Goal: Information Seeking & Learning: Learn about a topic

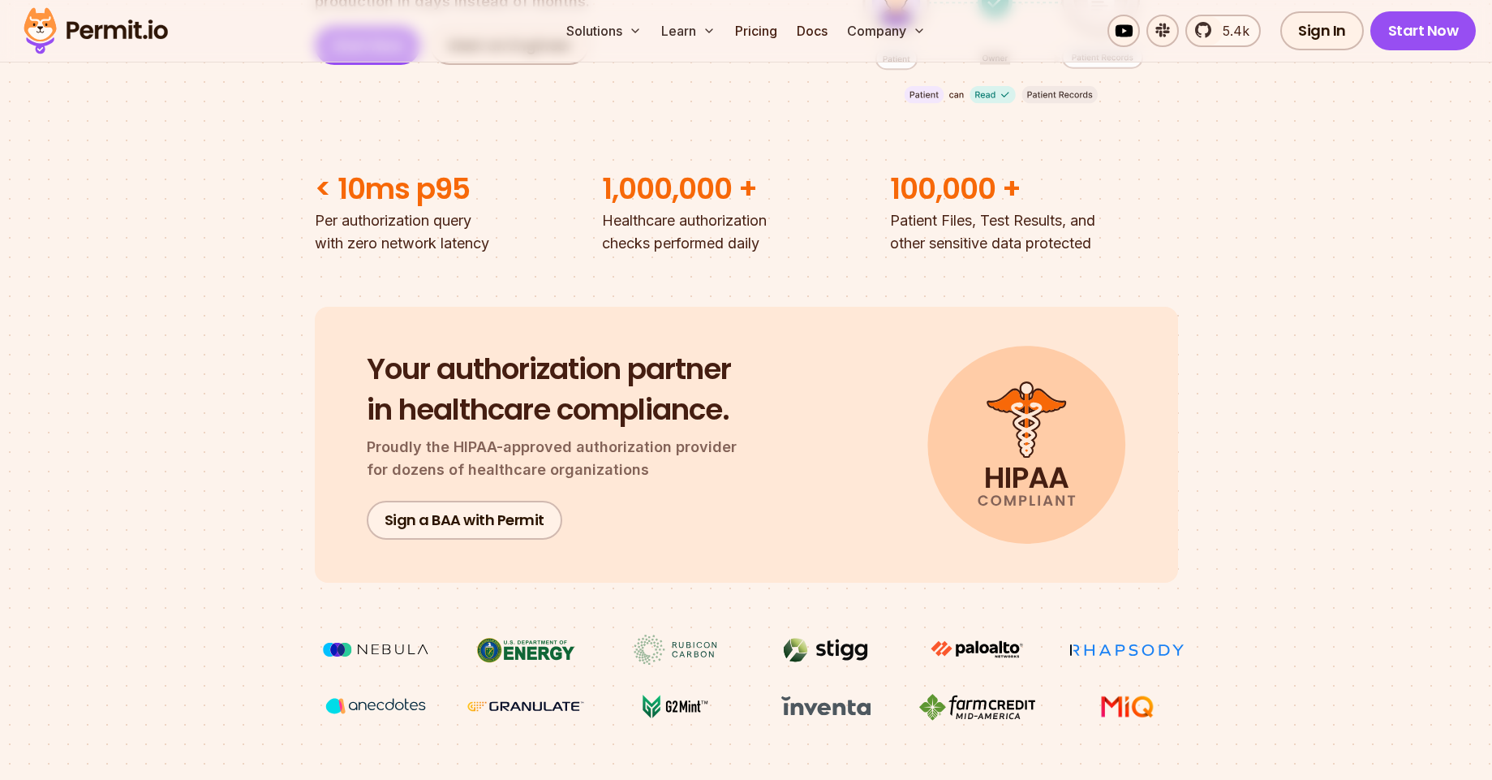
scroll to position [389, 0]
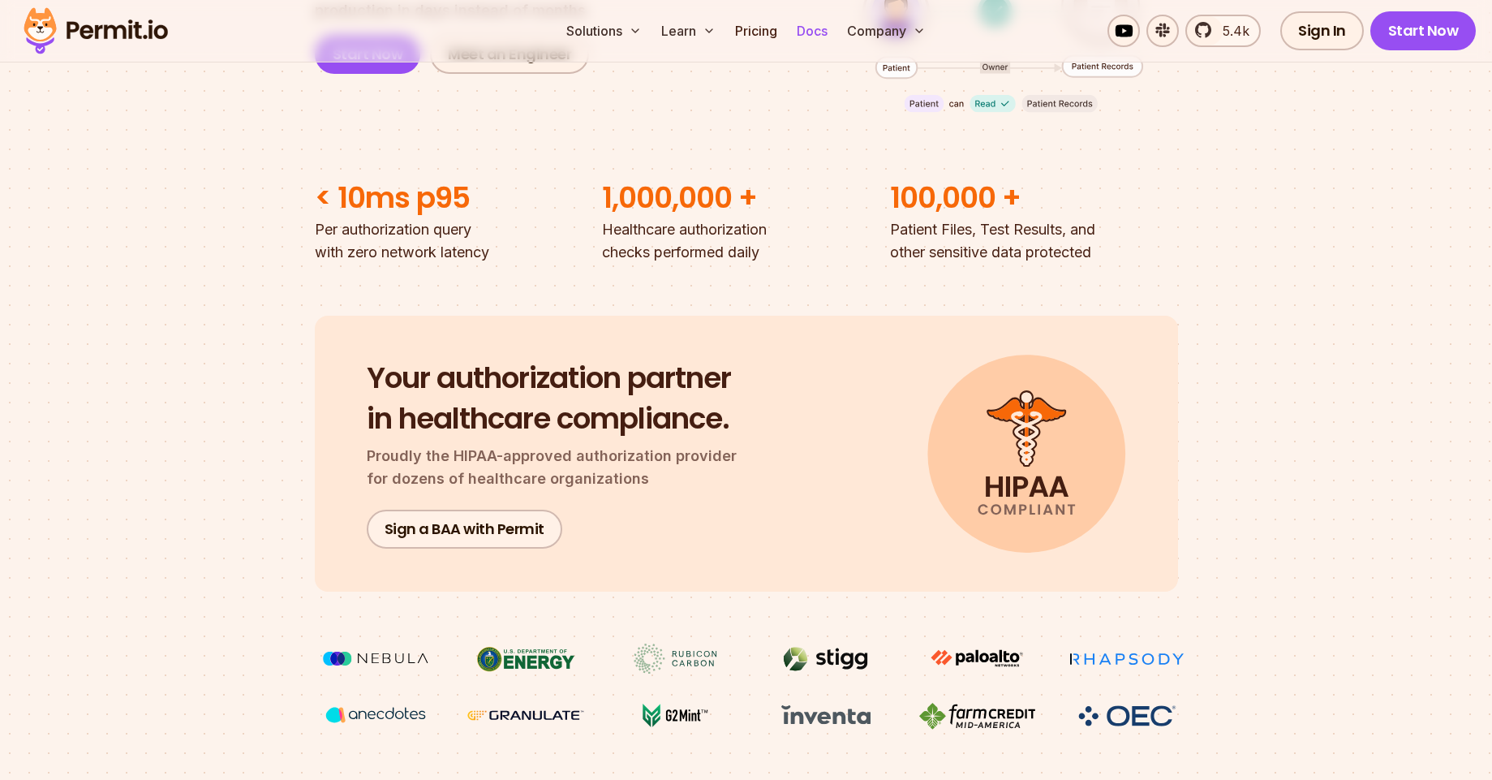
click at [813, 33] on link "Docs" at bounding box center [812, 31] width 44 height 32
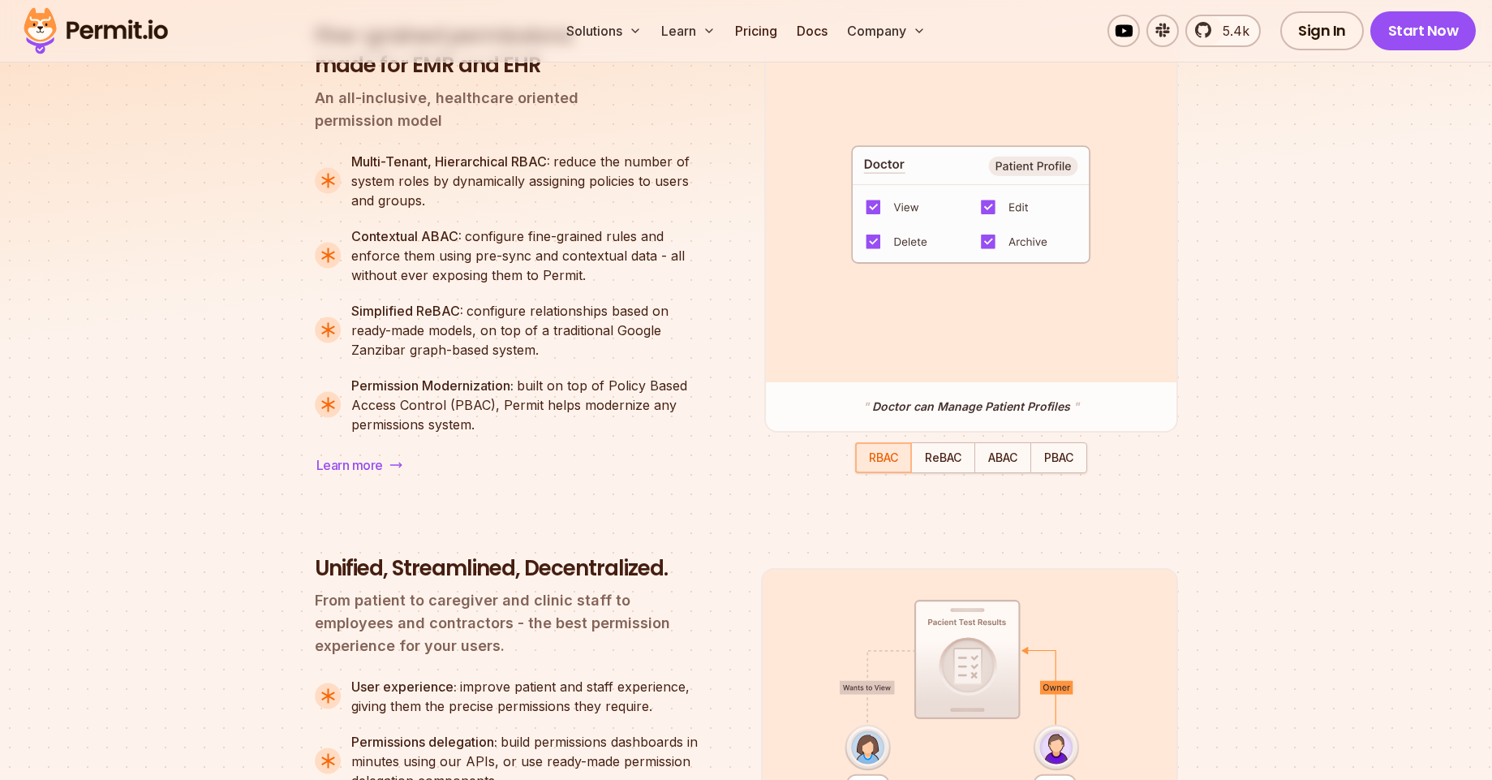
scroll to position [1363, 0]
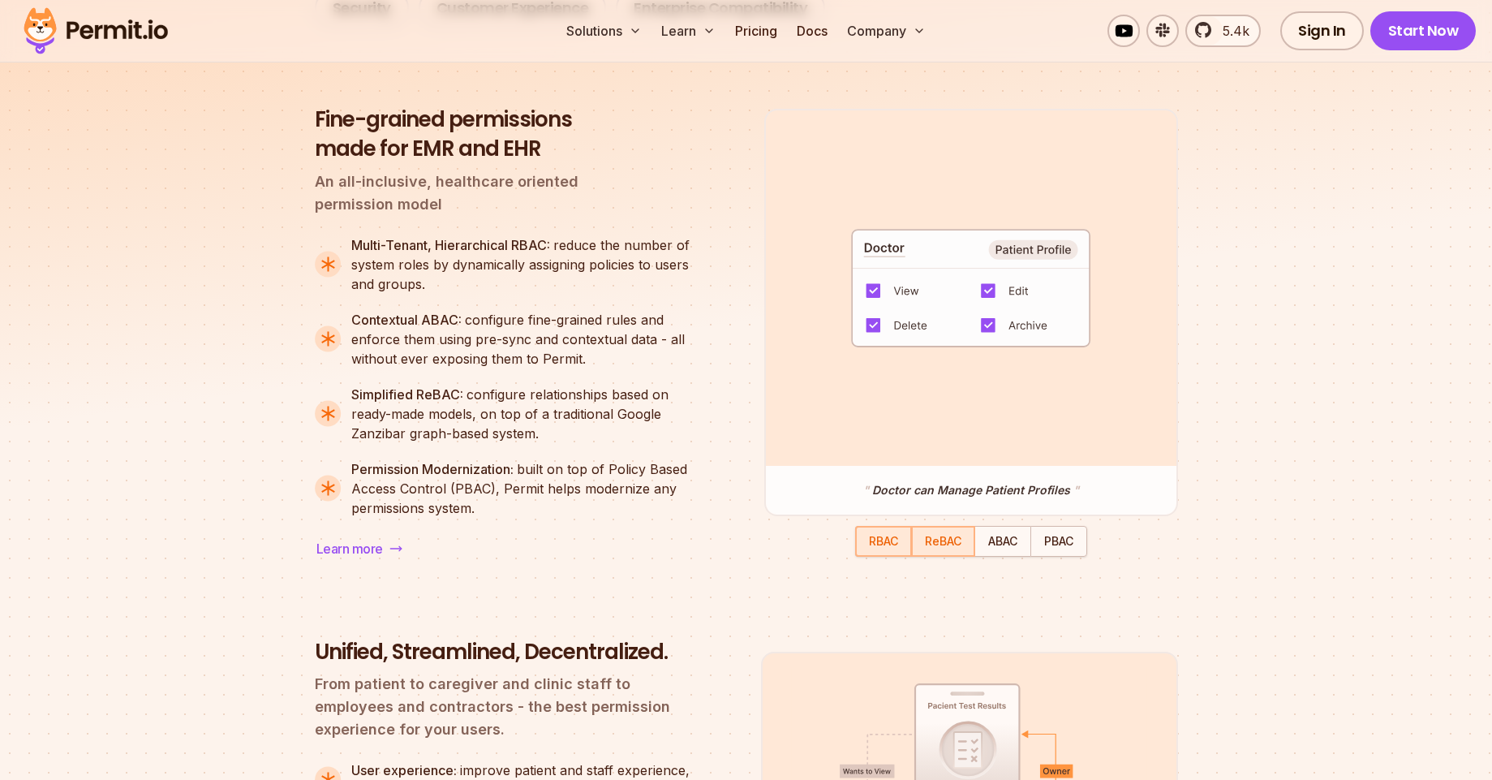
click at [913, 537] on div "button" at bounding box center [943, 541] width 61 height 28
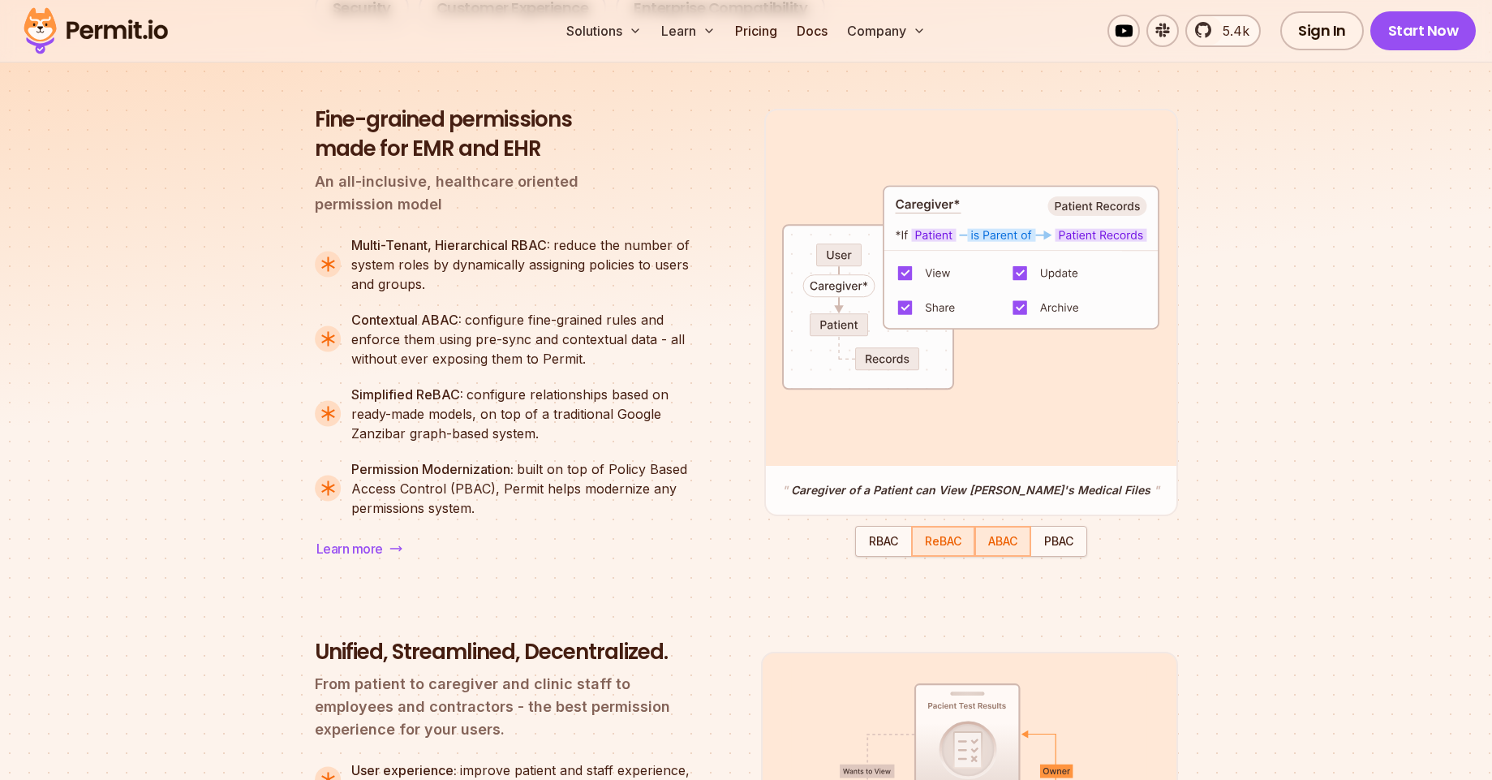
click at [989, 538] on span "ABAC" at bounding box center [1002, 541] width 29 height 14
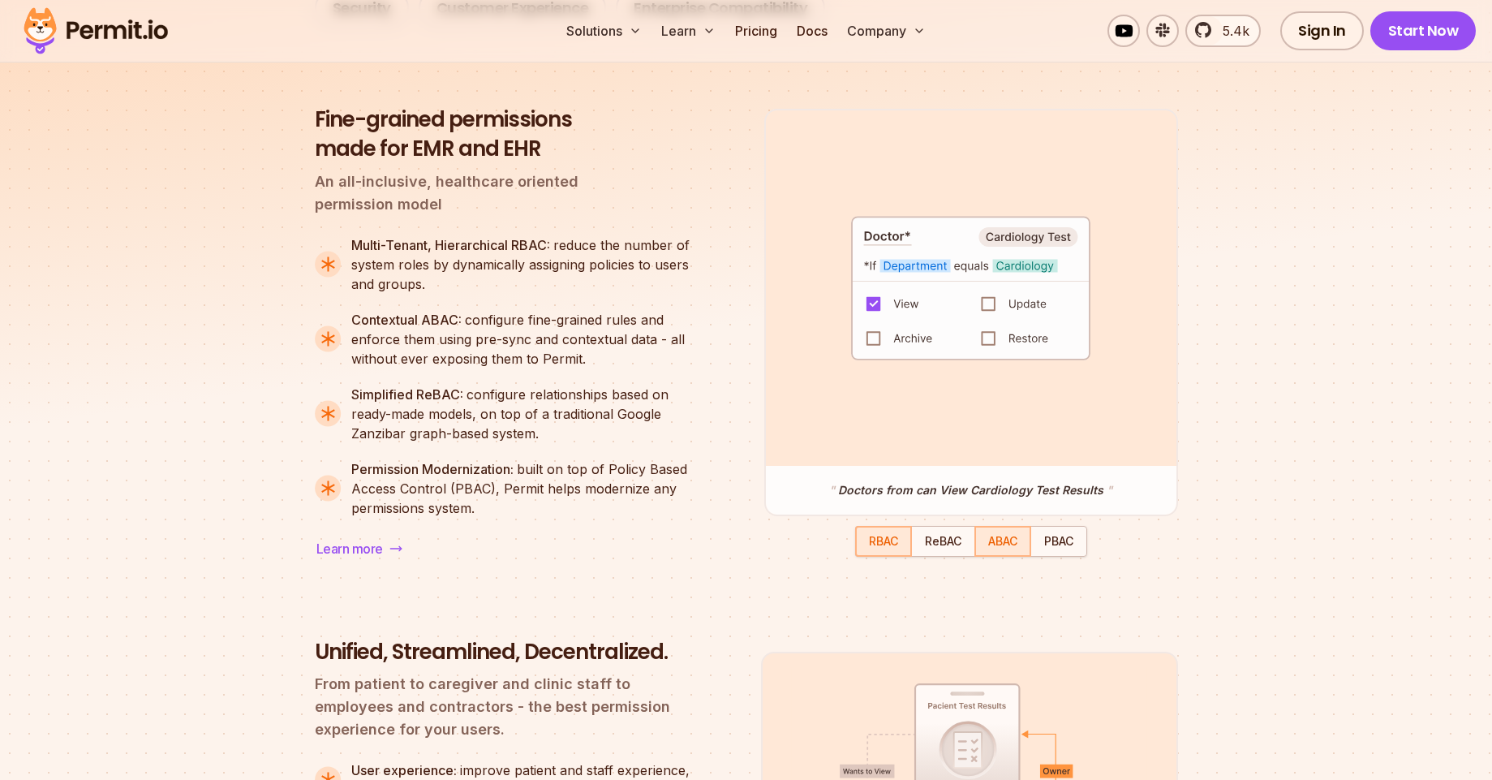
click at [857, 538] on div "button" at bounding box center [884, 541] width 54 height 28
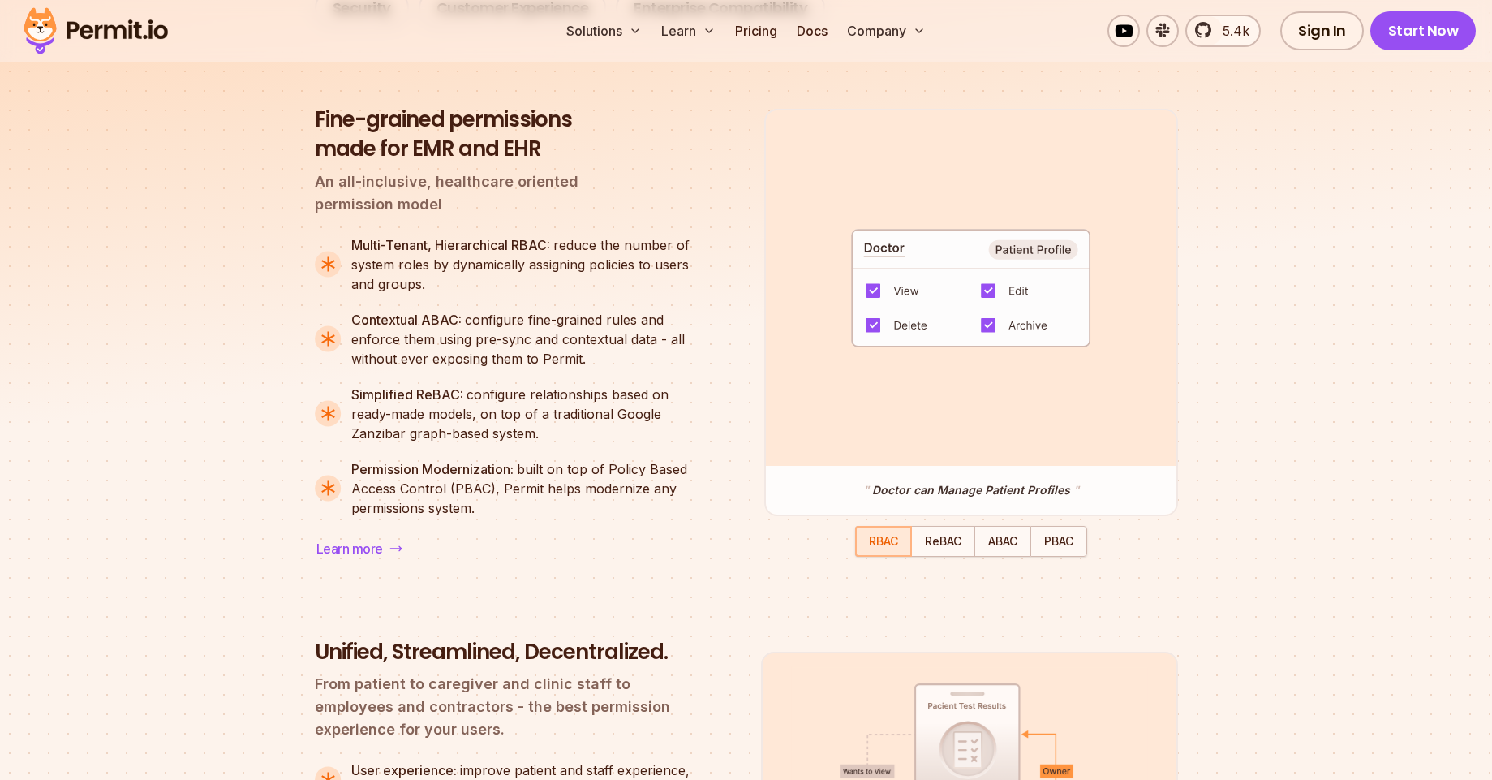
click at [995, 294] on img at bounding box center [971, 288] width 240 height 118
click at [987, 293] on img at bounding box center [971, 288] width 240 height 118
click at [990, 337] on img at bounding box center [971, 288] width 240 height 118
click at [956, 548] on span "ReBAC" at bounding box center [943, 541] width 37 height 14
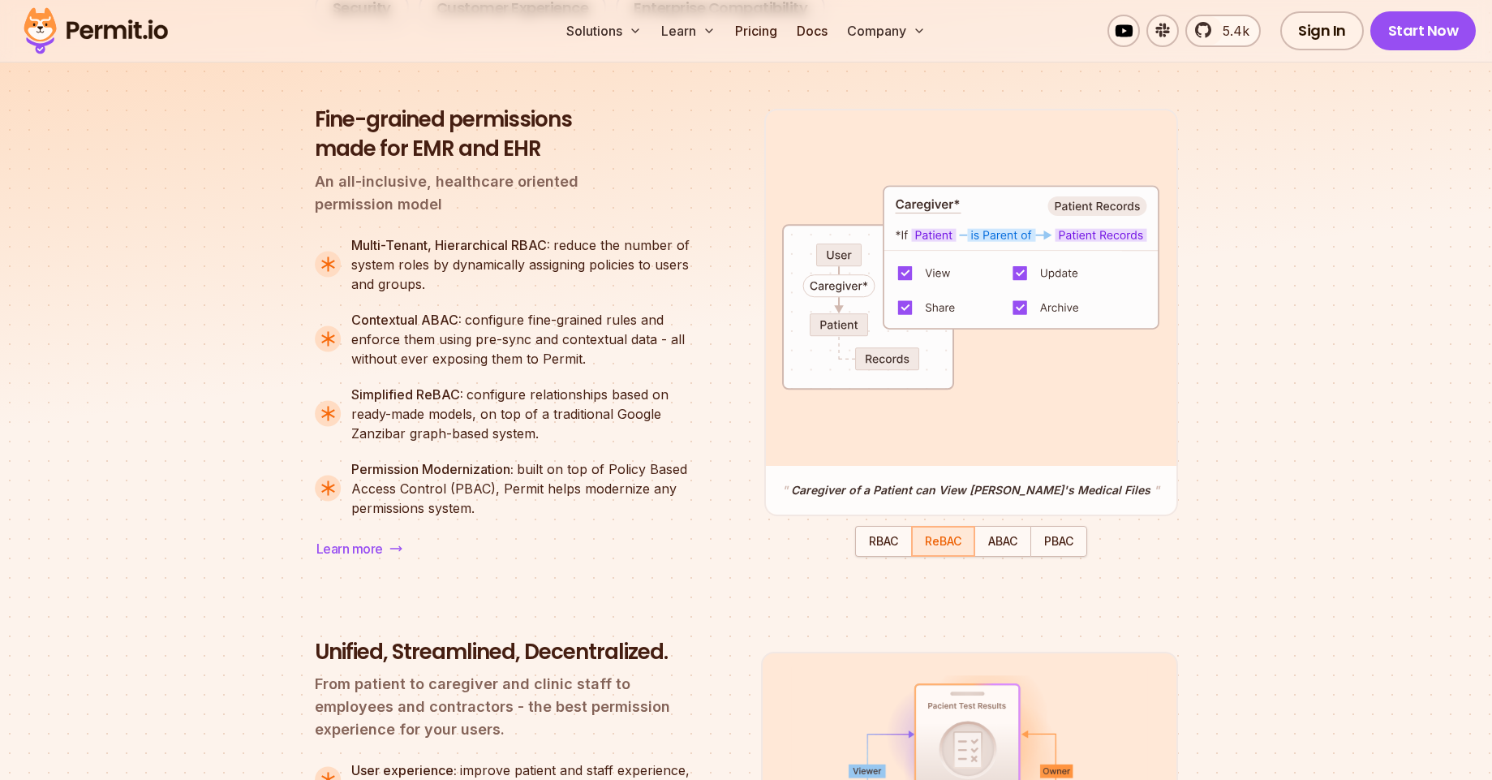
click at [841, 259] on img at bounding box center [970, 287] width 377 height 205
click at [1006, 540] on span "ABAC" at bounding box center [1002, 541] width 29 height 14
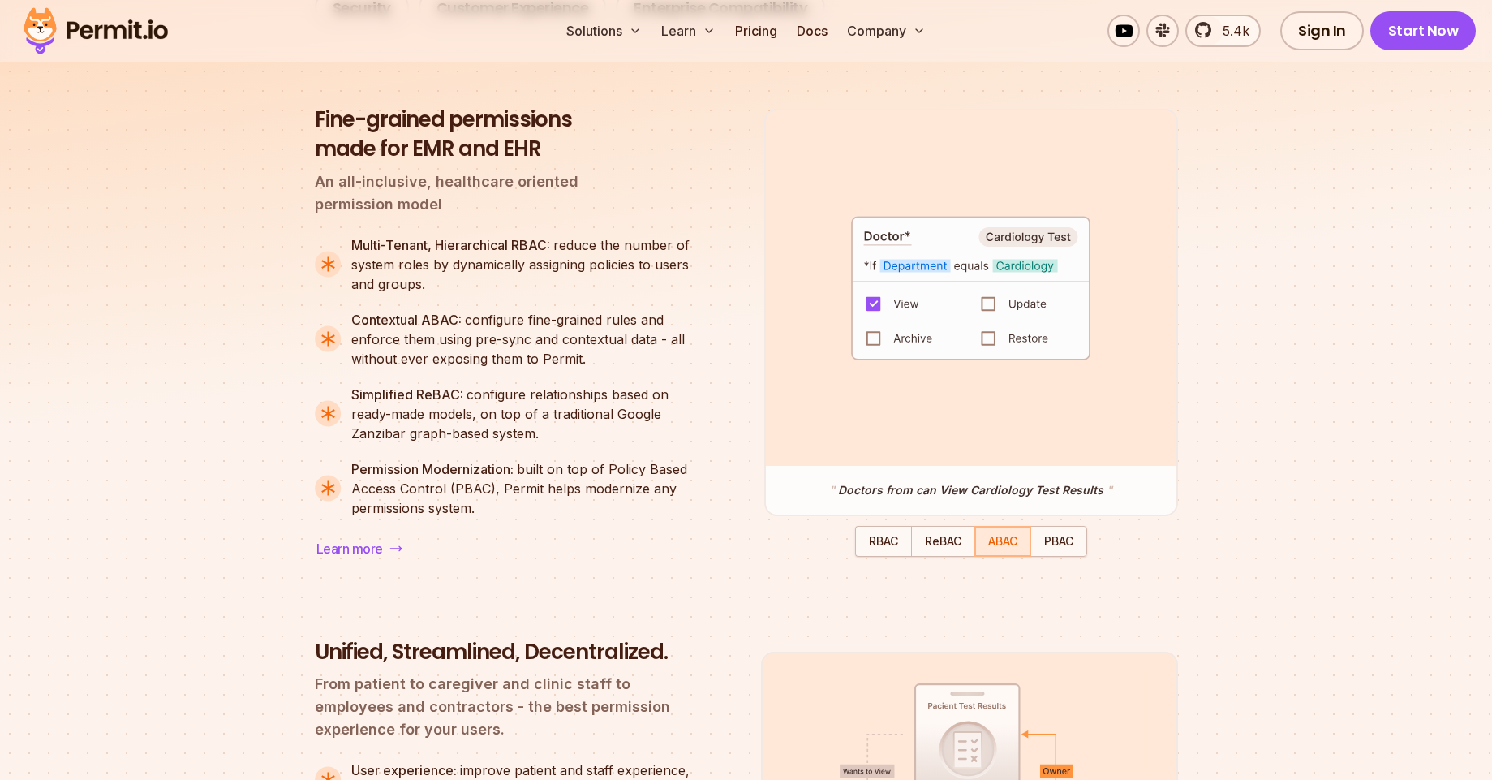
click at [991, 304] on img at bounding box center [970, 288] width 239 height 144
click at [1047, 548] on span "PBAC" at bounding box center [1058, 541] width 29 height 14
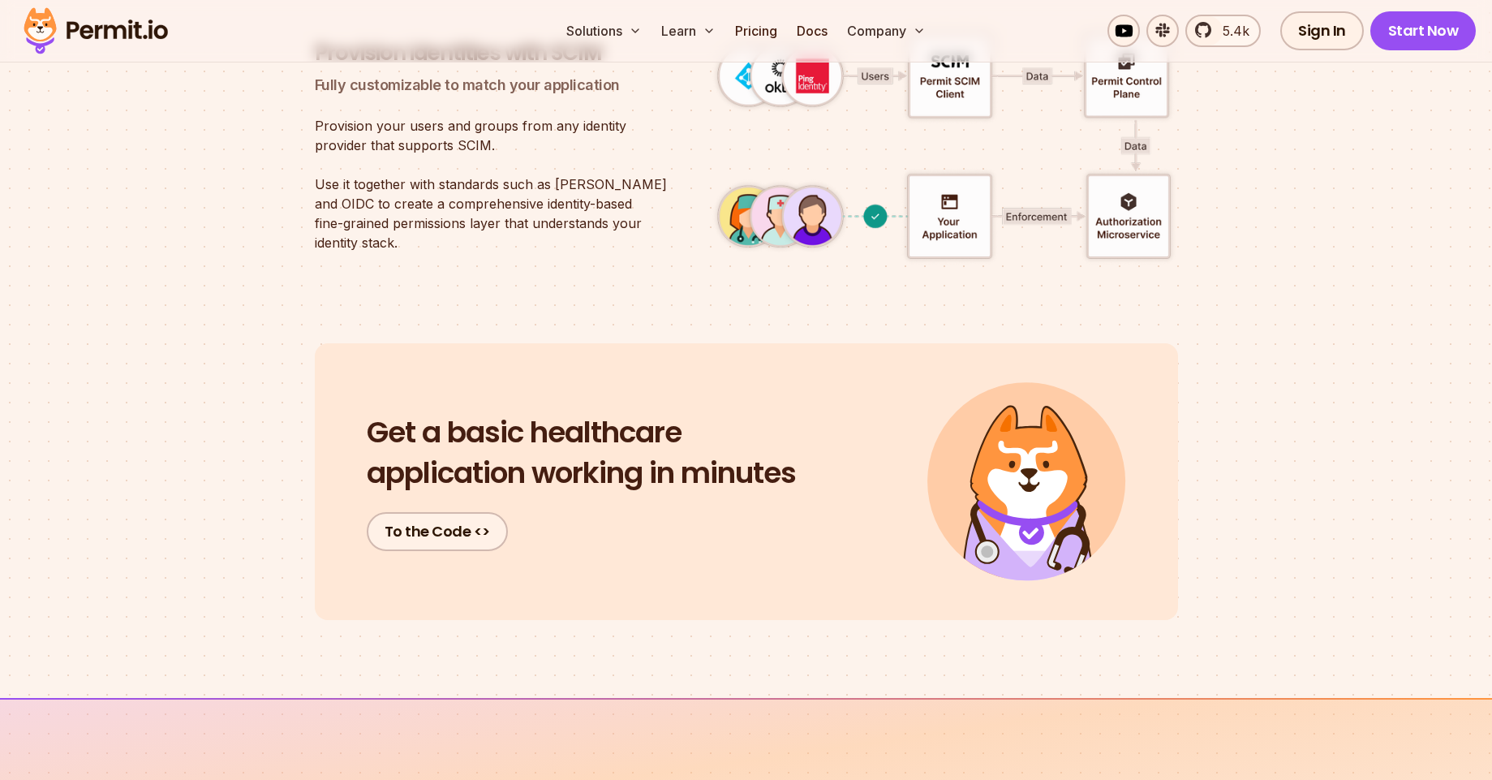
scroll to position [4186, 0]
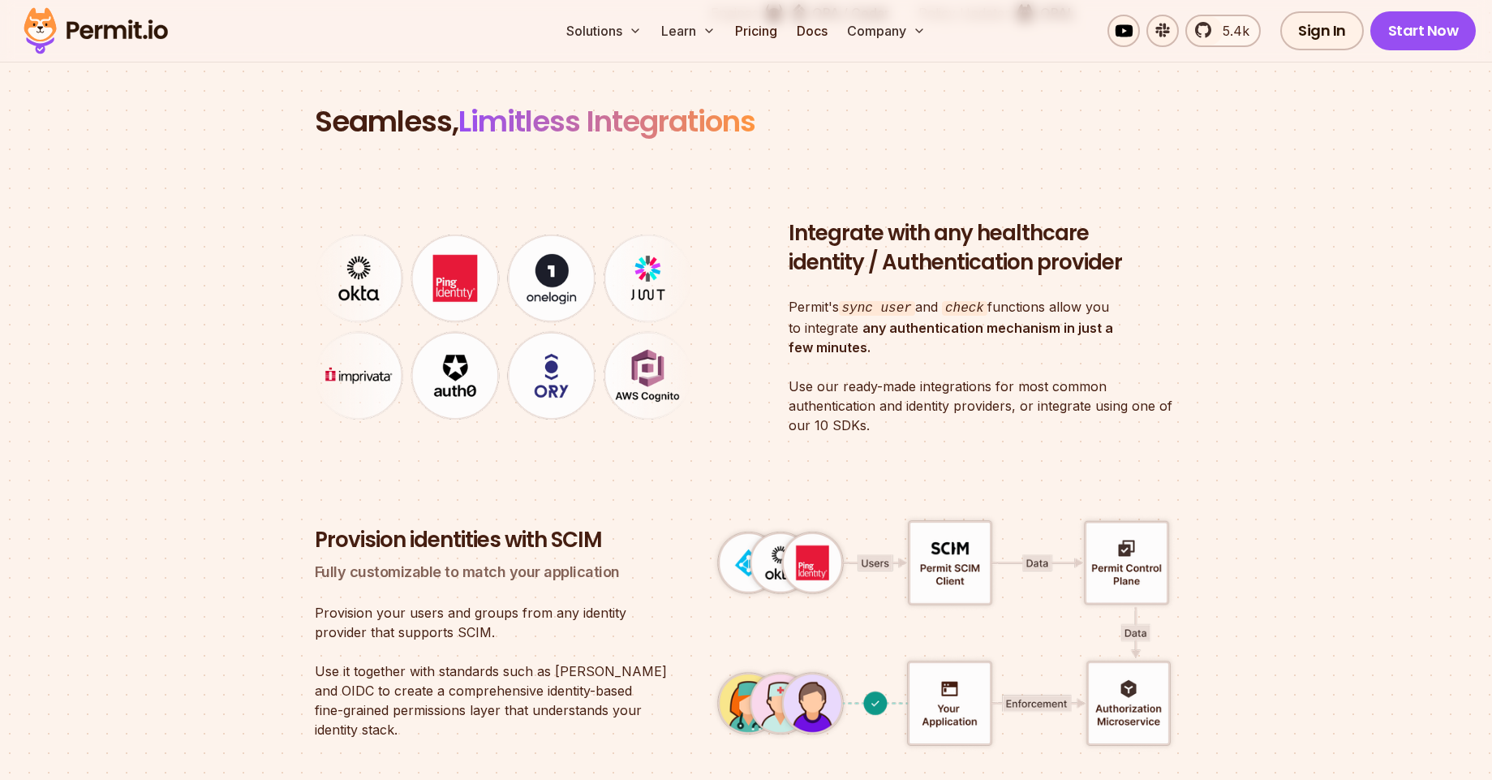
click at [217, 245] on section "Seamless, Limitless Integrations Integrate with any healthcare identity / Authe…" at bounding box center [746, 426] width 1492 height 651
click at [1112, 88] on div "A Solution for Everyone - On-Prem, Hybrid, and Full-Cloud Hybrid Hybrid Get the…" at bounding box center [746, 269] width 1492 height 1830
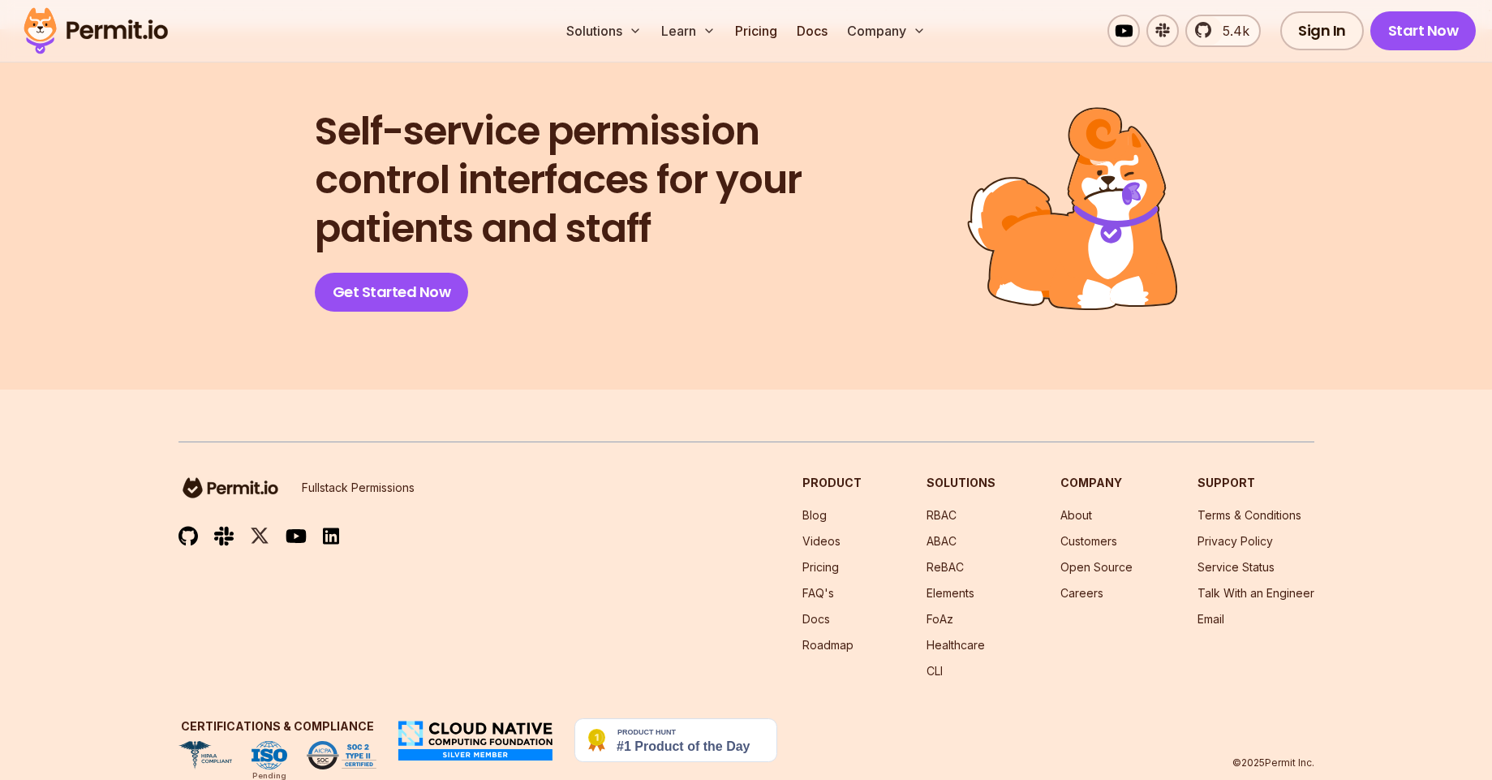
scroll to position [6683, 0]
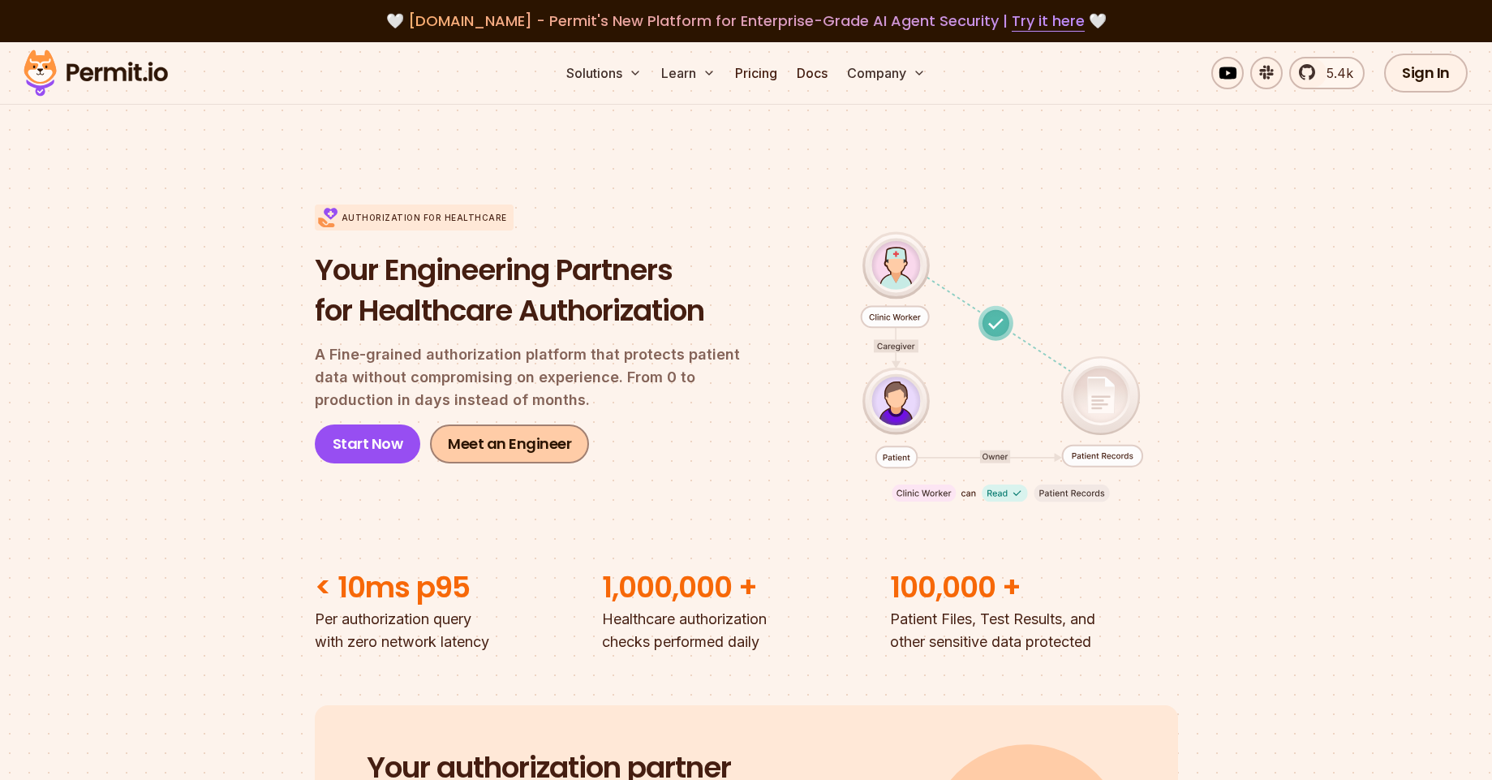
click at [530, 462] on link "Meet an Engineer" at bounding box center [509, 443] width 159 height 39
